Goal: Find specific page/section: Find specific page/section

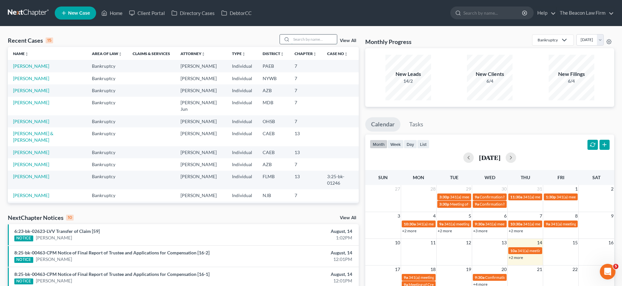
drag, startPoint x: 304, startPoint y: 40, endPoint x: 329, endPoint y: 38, distance: 25.2
click at [304, 40] on input "search" at bounding box center [314, 39] width 46 height 9
paste input "[PERSON_NAME]"
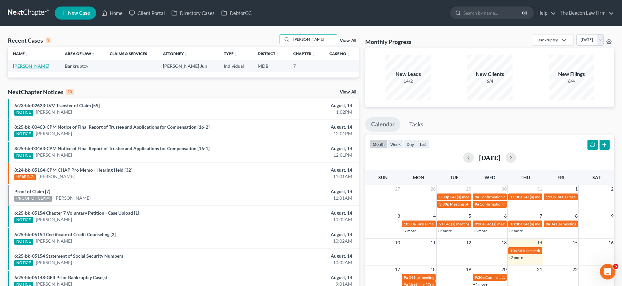
type input "[PERSON_NAME]"
click at [25, 67] on link "[PERSON_NAME]" at bounding box center [31, 66] width 36 height 6
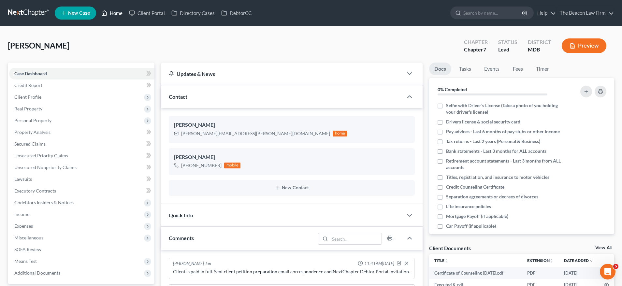
click at [117, 14] on link "Home" at bounding box center [112, 13] width 28 height 12
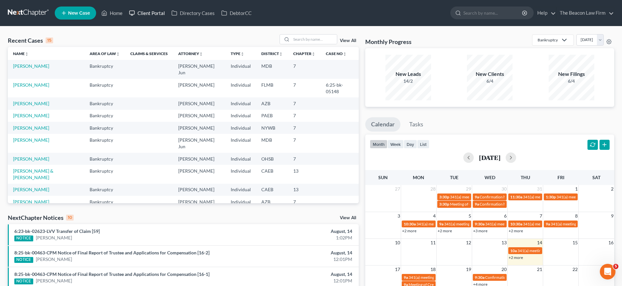
click at [158, 14] on link "Client Portal" at bounding box center [147, 13] width 42 height 12
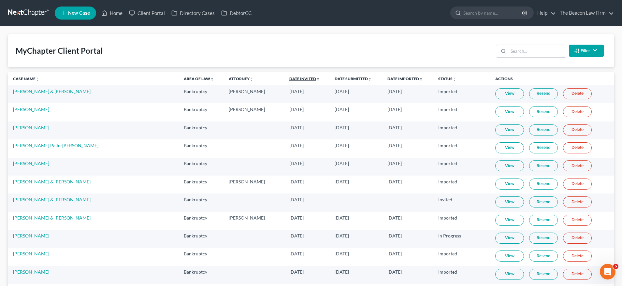
click at [290, 79] on link "Date Invited unfold_more expand_more expand_less" at bounding box center [305, 78] width 31 height 5
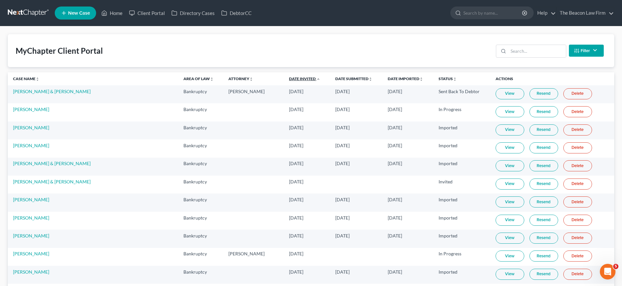
click at [289, 79] on link "Date Invited unfold_more expand_more expand_less" at bounding box center [304, 78] width 31 height 5
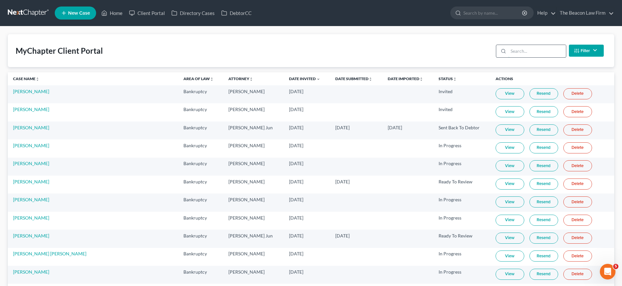
click at [526, 54] on input "search" at bounding box center [538, 51] width 58 height 12
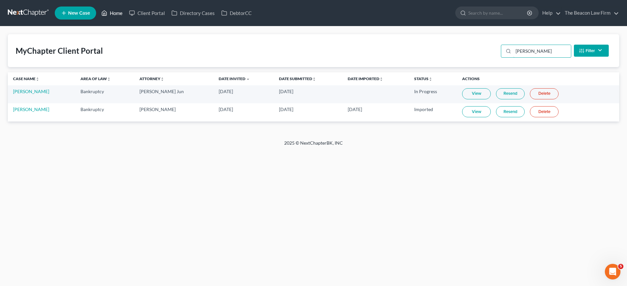
type input "[PERSON_NAME]"
drag, startPoint x: 124, startPoint y: 16, endPoint x: 118, endPoint y: 15, distance: 6.0
click at [122, 16] on link "Home" at bounding box center [112, 13] width 28 height 12
click at [118, 15] on link "Home" at bounding box center [112, 13] width 28 height 12
